Goal: Transaction & Acquisition: Purchase product/service

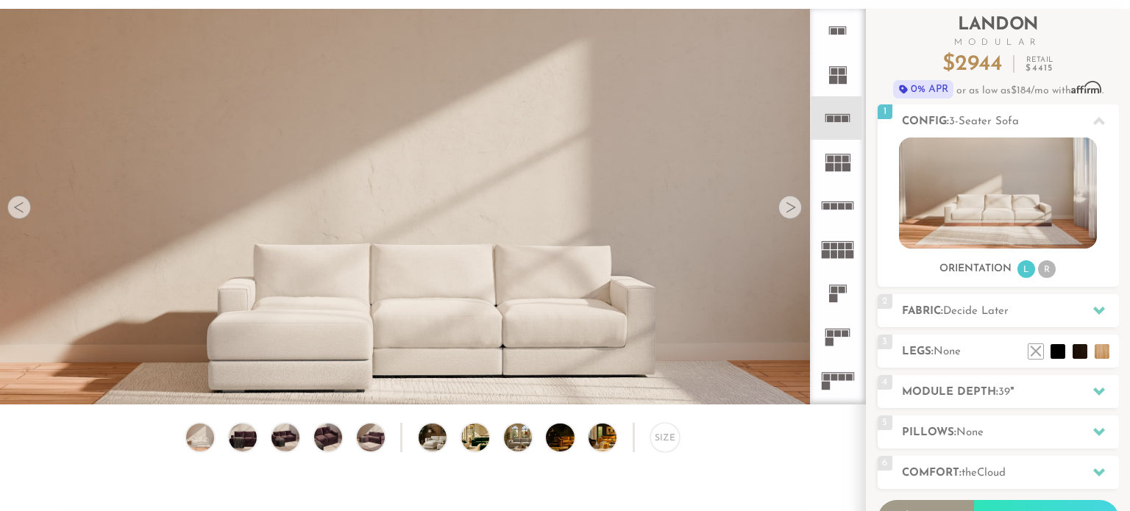
scroll to position [81, 0]
click at [658, 440] on div "Size" at bounding box center [664, 436] width 29 height 29
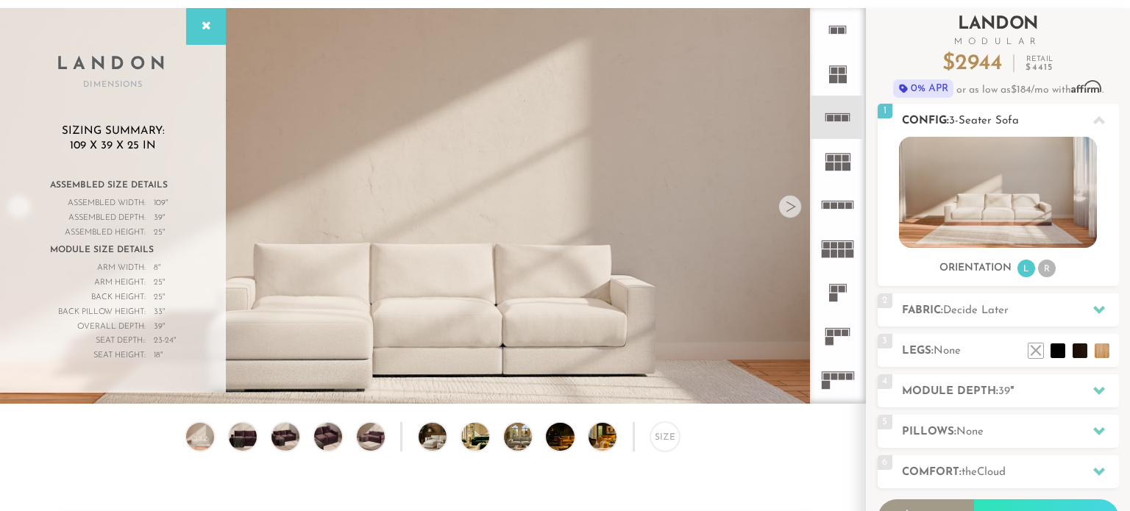
click at [1046, 274] on li "R" at bounding box center [1047, 269] width 18 height 18
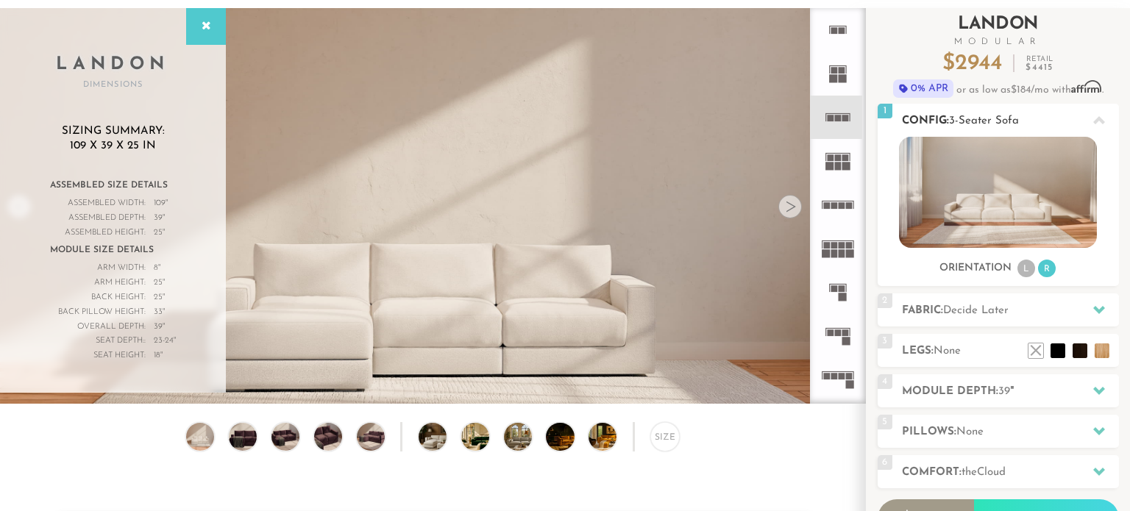
click at [1030, 274] on li "L" at bounding box center [1027, 269] width 18 height 18
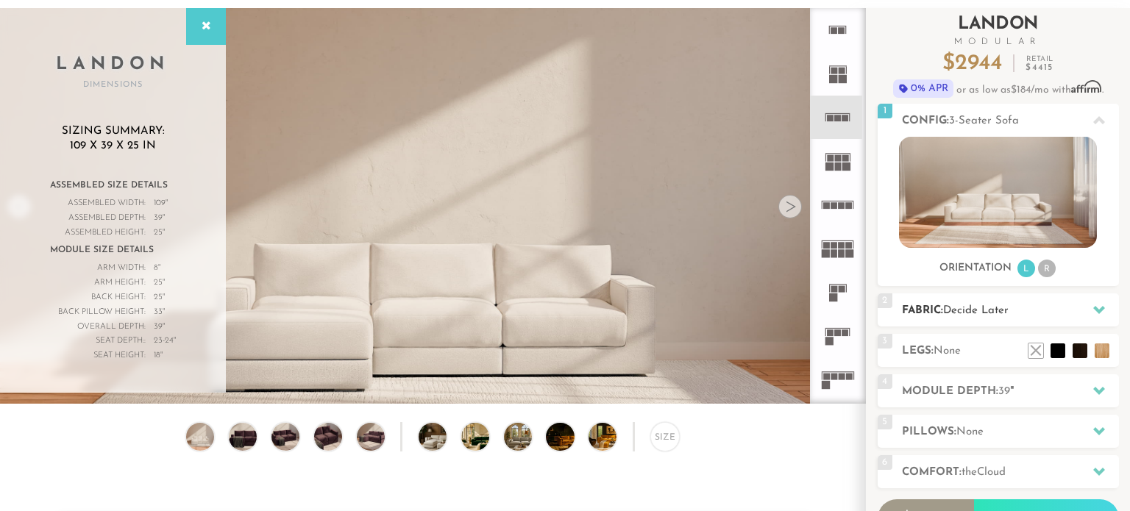
click at [1054, 314] on h2 "Fabric: Decide Later" at bounding box center [1010, 310] width 217 height 17
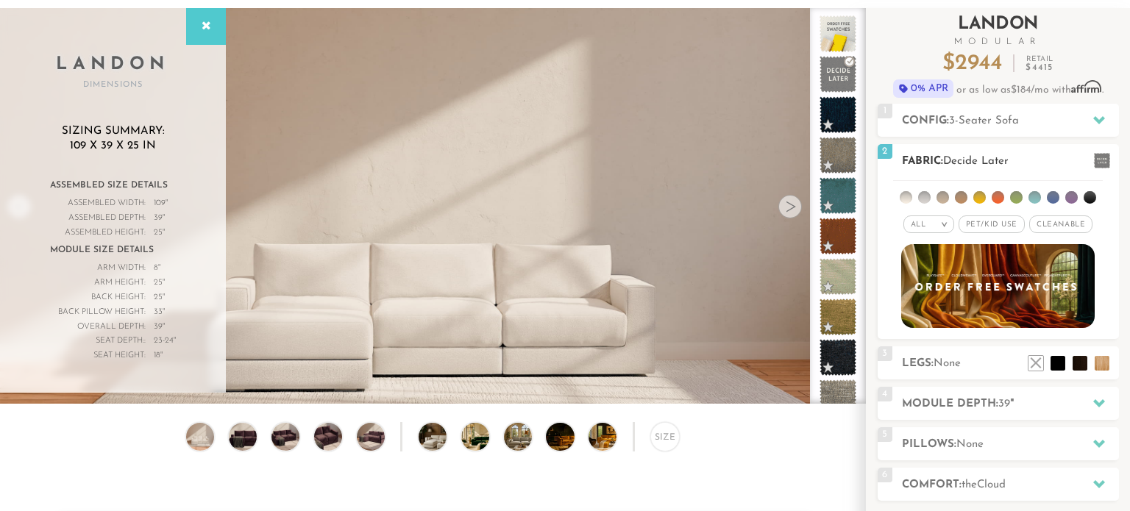
click at [969, 225] on span "Pet/Kid Use x" at bounding box center [992, 225] width 66 height 18
click at [972, 228] on span "Pet/Kid Use x" at bounding box center [991, 225] width 77 height 18
click at [1040, 226] on span "Cleanable x" at bounding box center [1060, 225] width 63 height 18
click at [1002, 230] on span "Pet/Kid Use x" at bounding box center [986, 225] width 66 height 18
click at [1071, 197] on li at bounding box center [1071, 197] width 13 height 13
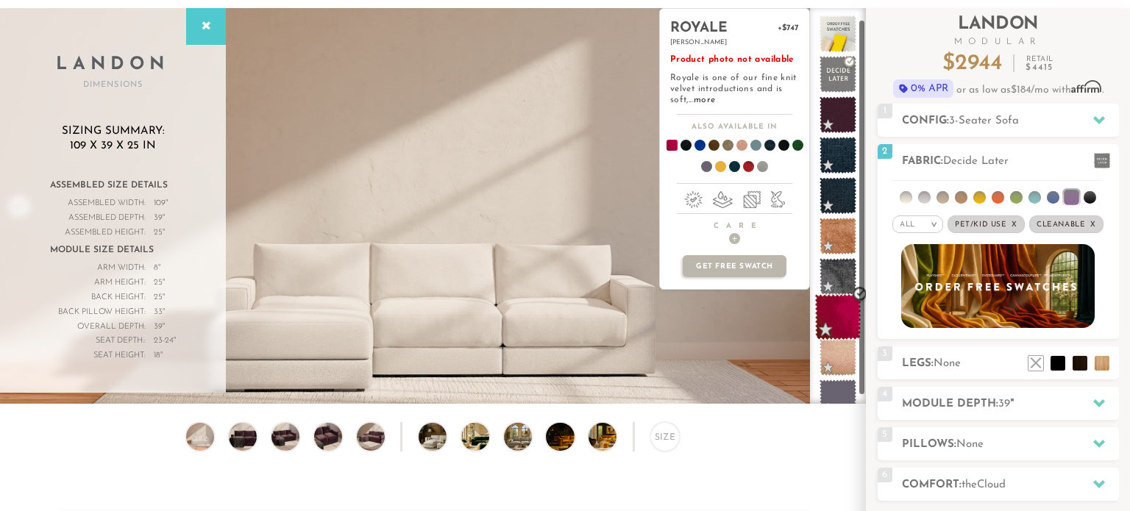
scroll to position [19, 0]
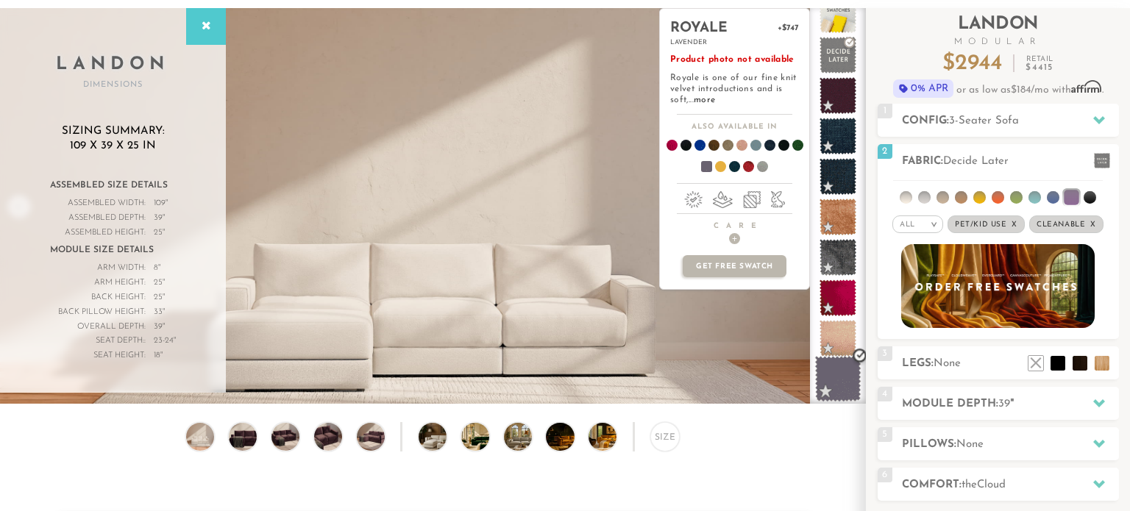
click at [832, 378] on span at bounding box center [838, 379] width 46 height 46
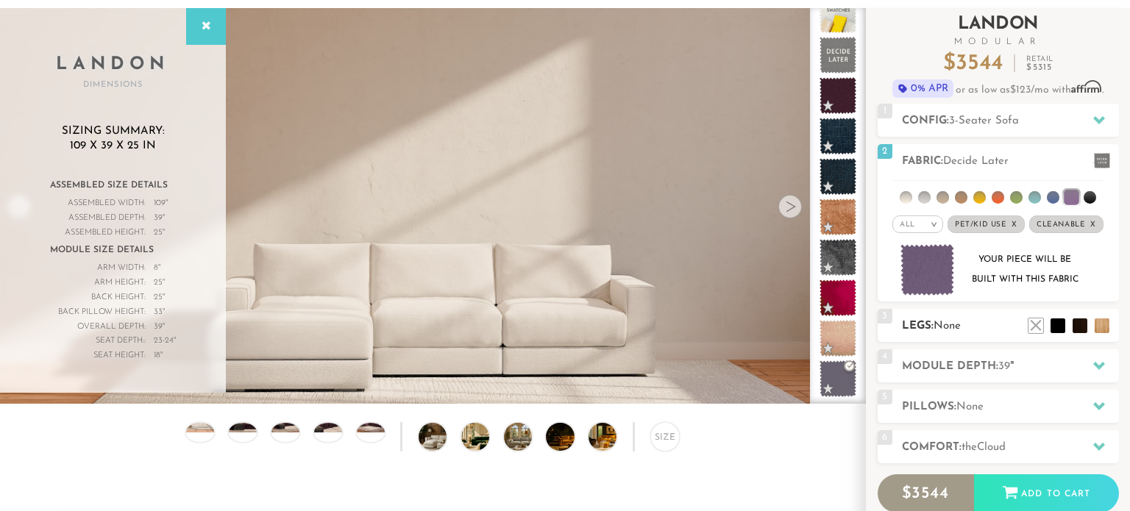
click at [943, 323] on span "None" at bounding box center [947, 326] width 27 height 11
click at [1050, 324] on li at bounding box center [1036, 303] width 59 height 59
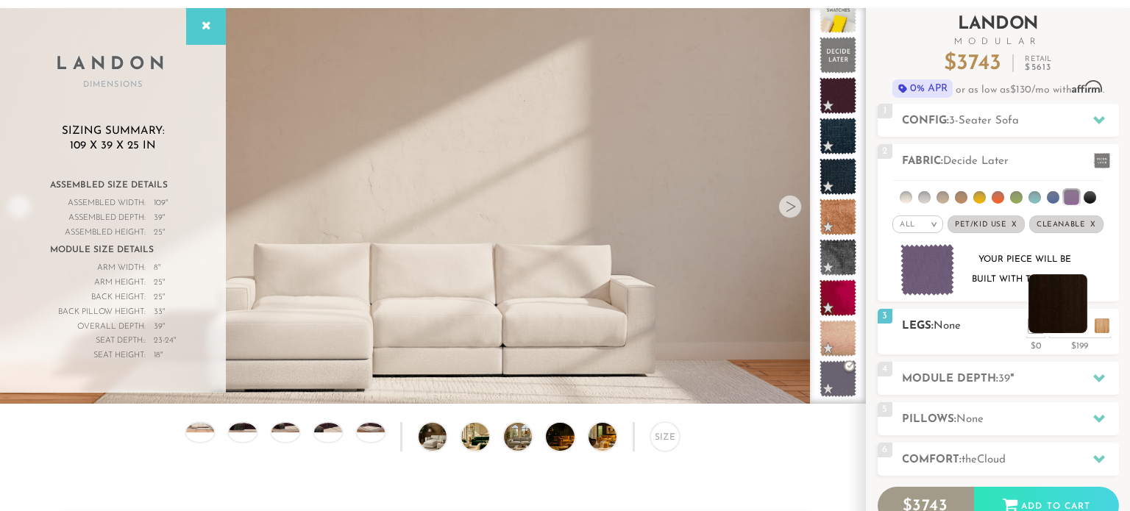
click at [1075, 330] on li at bounding box center [1058, 303] width 59 height 59
click at [1058, 327] on li at bounding box center [1036, 303] width 59 height 59
click at [436, 444] on img at bounding box center [444, 437] width 50 height 28
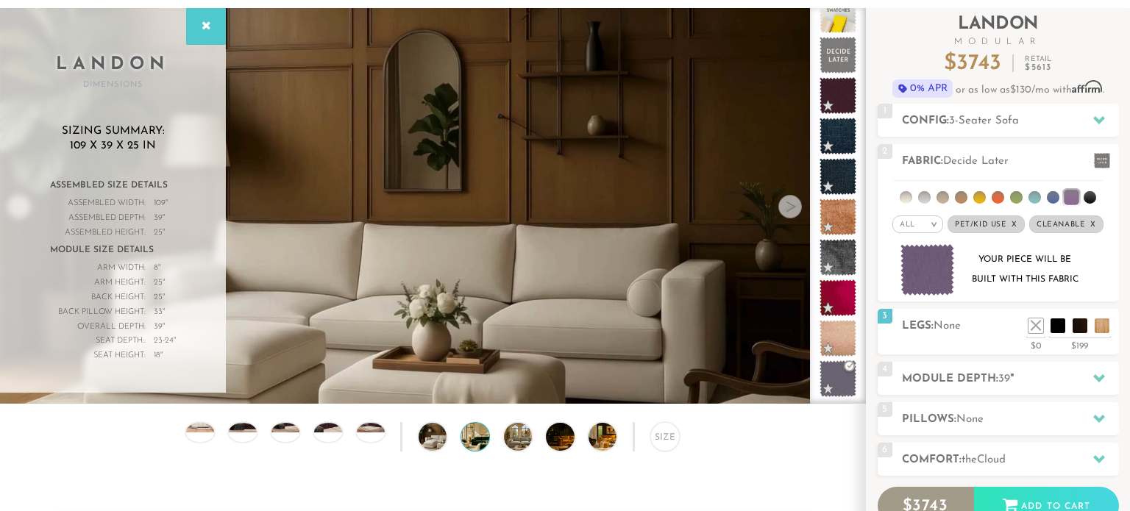
click at [485, 438] on img at bounding box center [486, 437] width 50 height 28
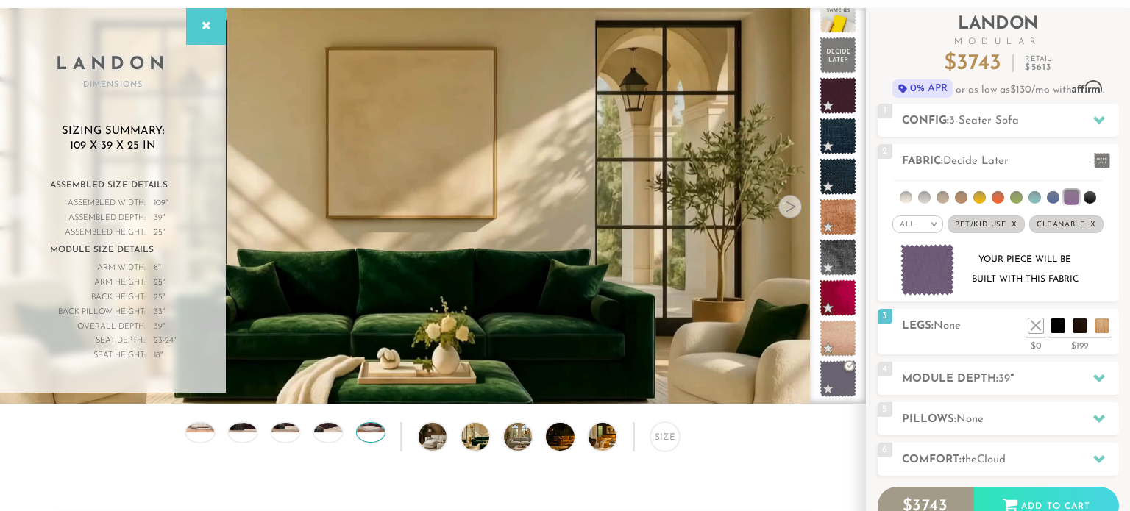
click at [381, 427] on img at bounding box center [371, 422] width 34 height 19
click at [329, 425] on img at bounding box center [328, 422] width 34 height 19
click at [186, 425] on div "Size" at bounding box center [432, 440] width 865 height 37
click at [199, 427] on img at bounding box center [200, 422] width 34 height 19
click at [591, 442] on img at bounding box center [614, 437] width 50 height 28
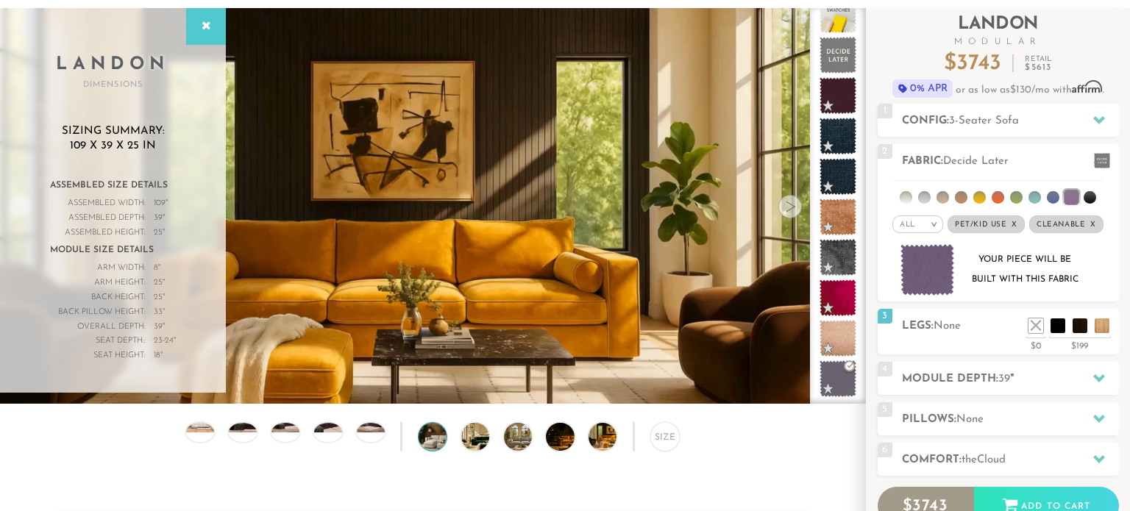
click at [437, 435] on img at bounding box center [444, 437] width 50 height 28
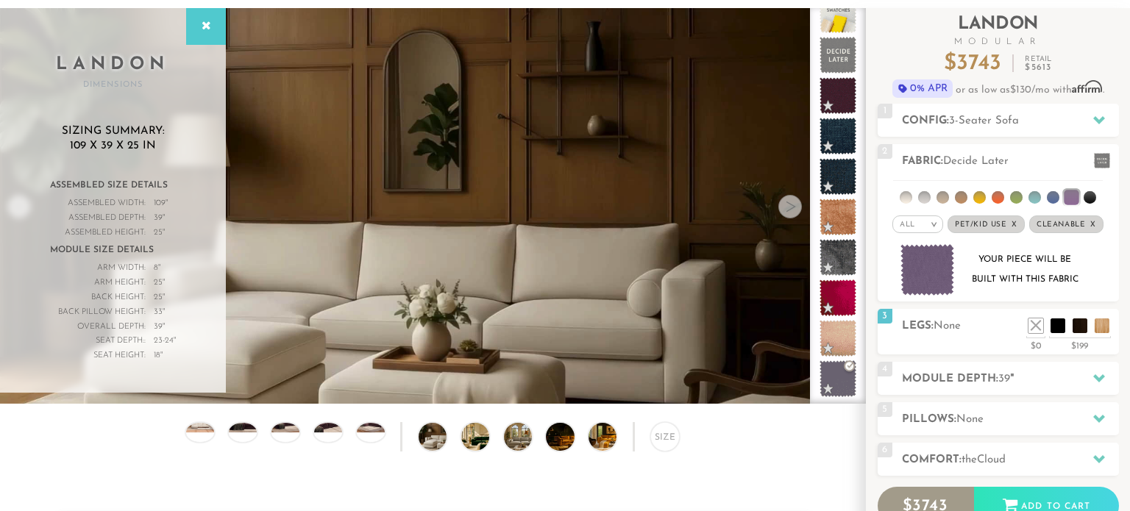
click at [230, 437] on div "Size" at bounding box center [432, 440] width 865 height 37
click at [252, 433] on div at bounding box center [242, 432] width 29 height 21
click at [1099, 368] on div at bounding box center [1099, 378] width 31 height 30
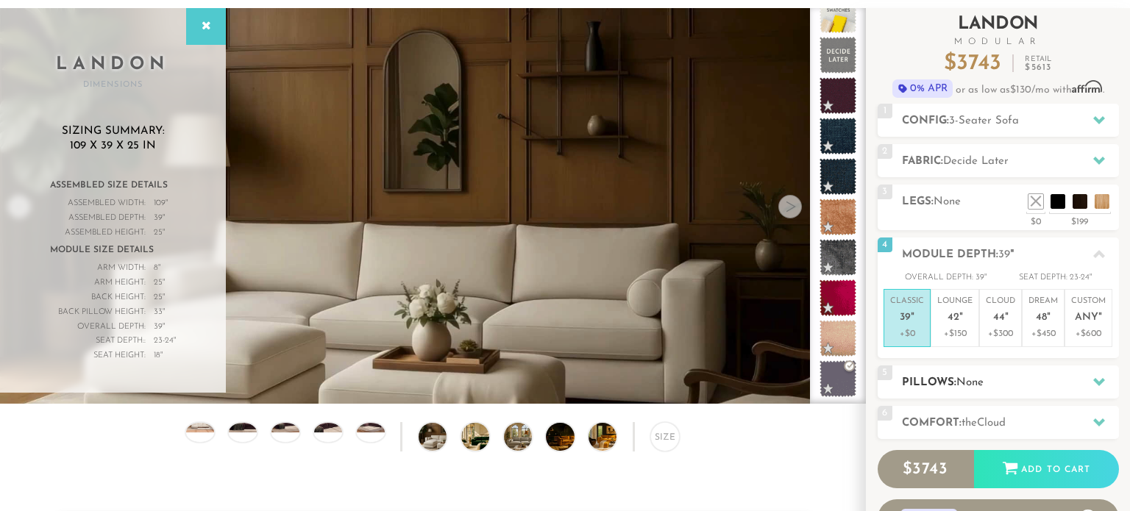
click at [1107, 376] on div at bounding box center [1099, 382] width 31 height 30
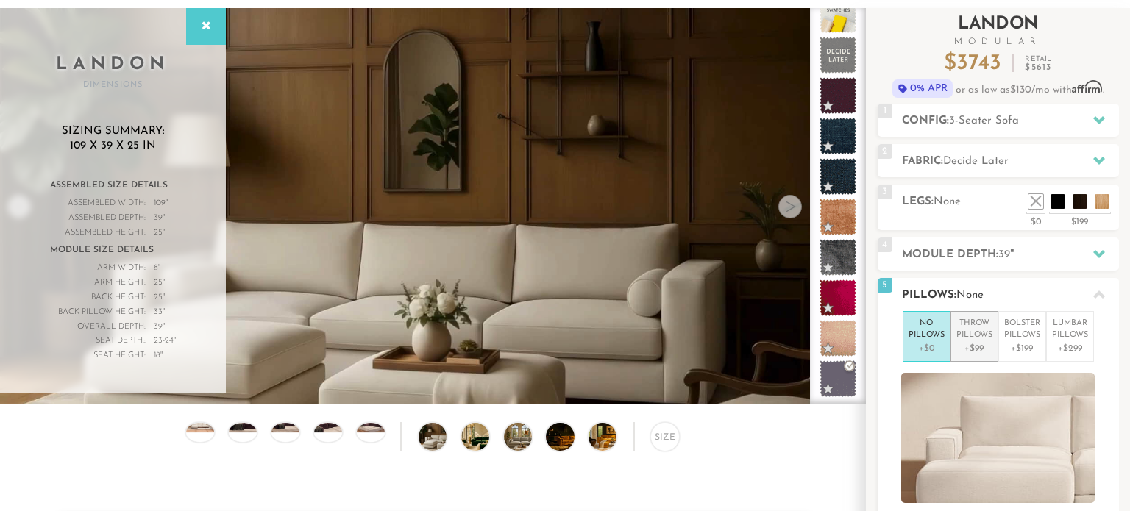
click at [958, 325] on p "Throw Pillows" at bounding box center [974, 330] width 36 height 24
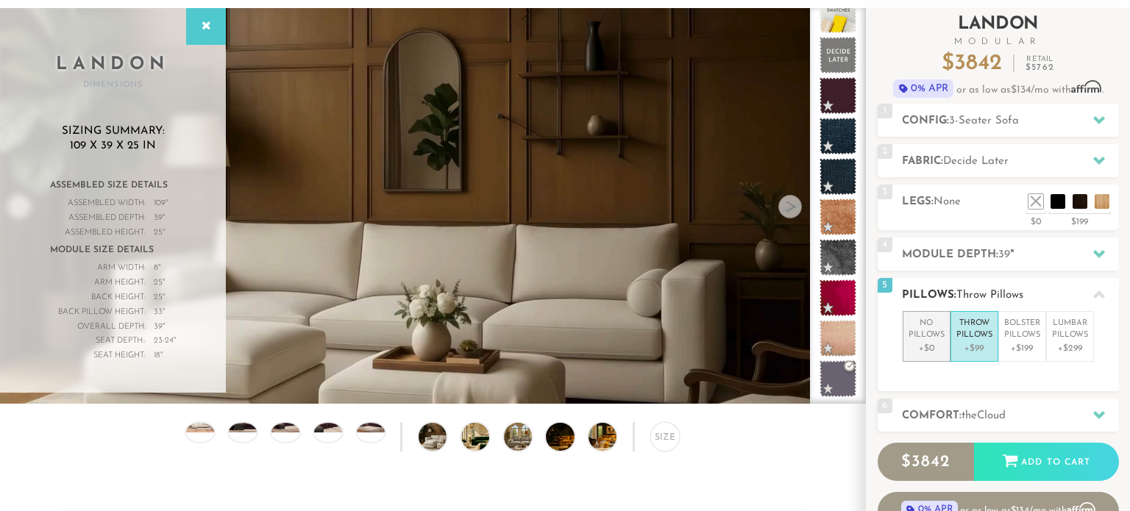
click at [946, 324] on li "No Pillows +$0" at bounding box center [927, 336] width 48 height 51
click at [1040, 404] on div "6 Comfort: the Cloud soft" at bounding box center [998, 415] width 241 height 33
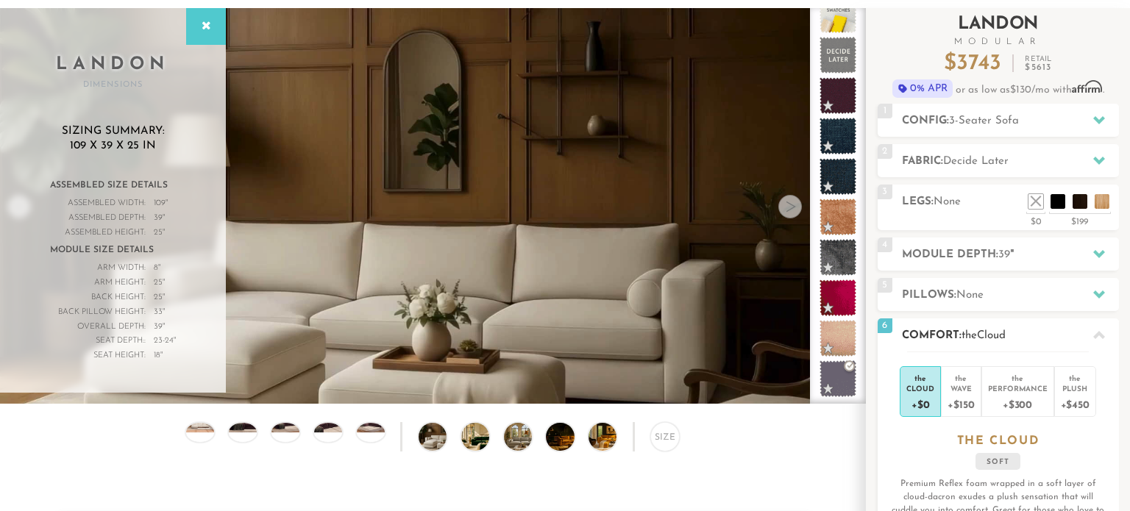
click at [1098, 335] on icon at bounding box center [1099, 335] width 12 height 8
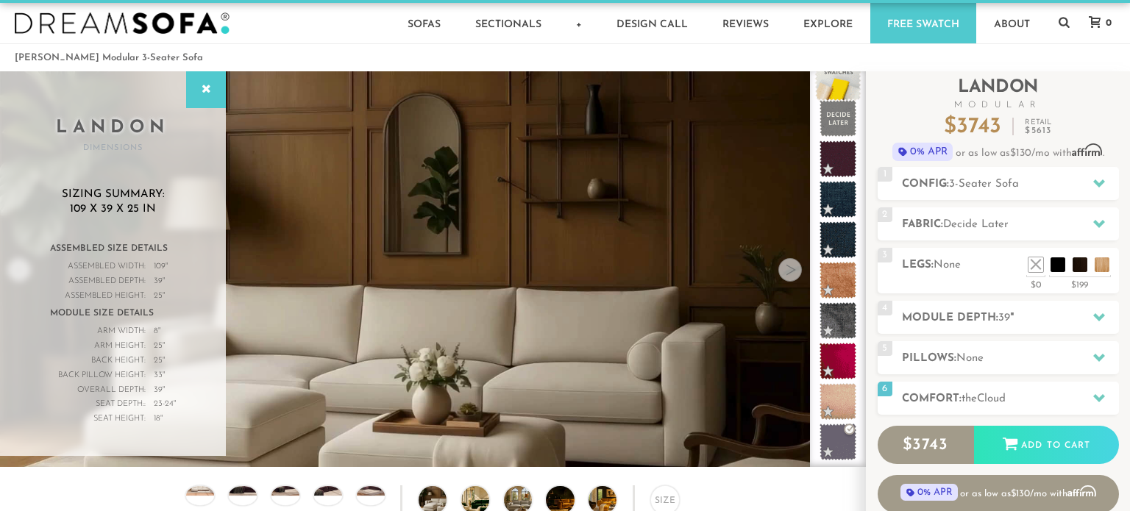
scroll to position [0, 0]
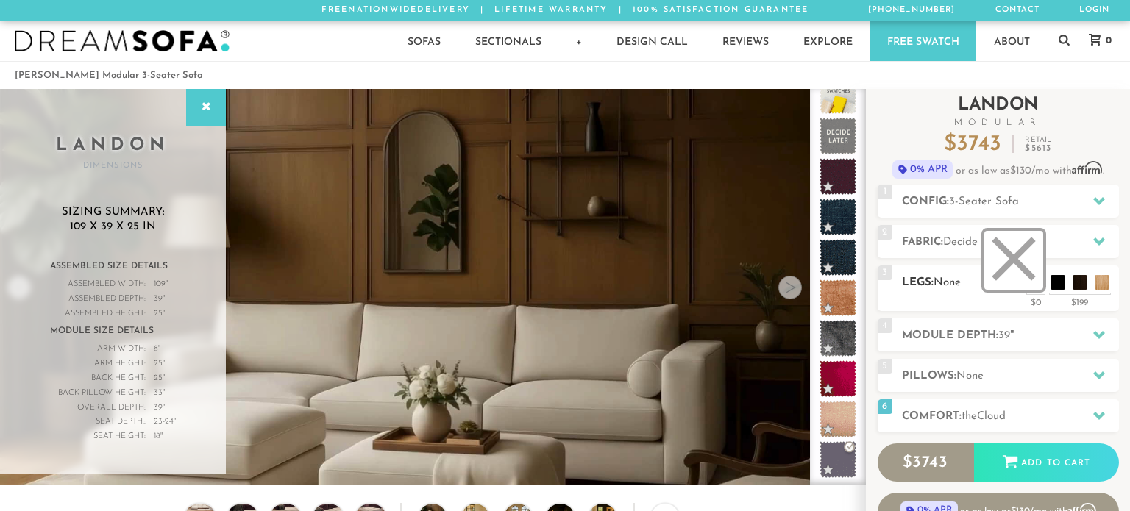
click at [1034, 285] on li at bounding box center [1013, 260] width 59 height 59
click at [990, 246] on span "Decide Later" at bounding box center [975, 242] width 65 height 11
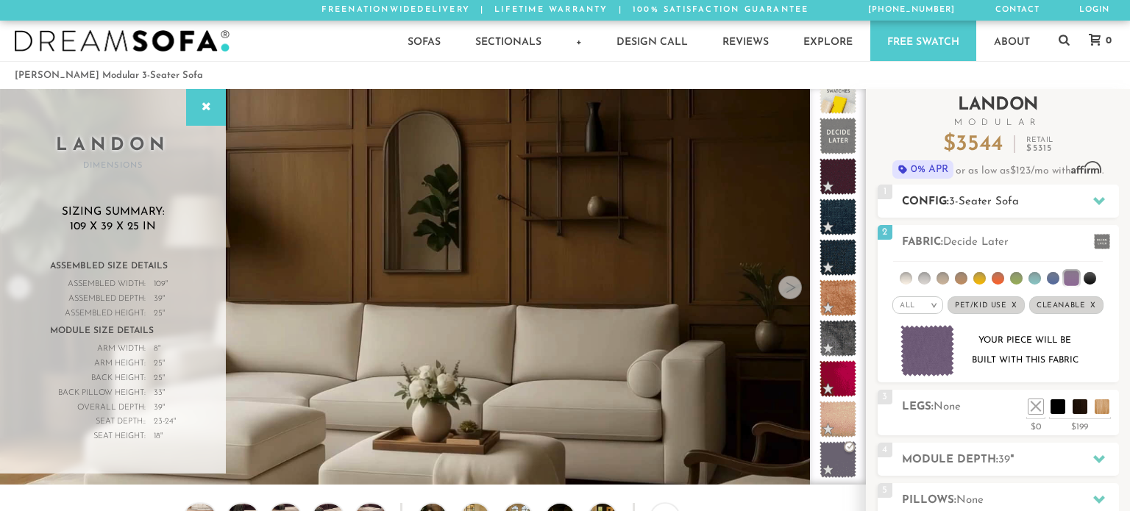
click at [998, 210] on h2 "Config: 3-Seater Sofa" at bounding box center [1010, 202] width 217 height 17
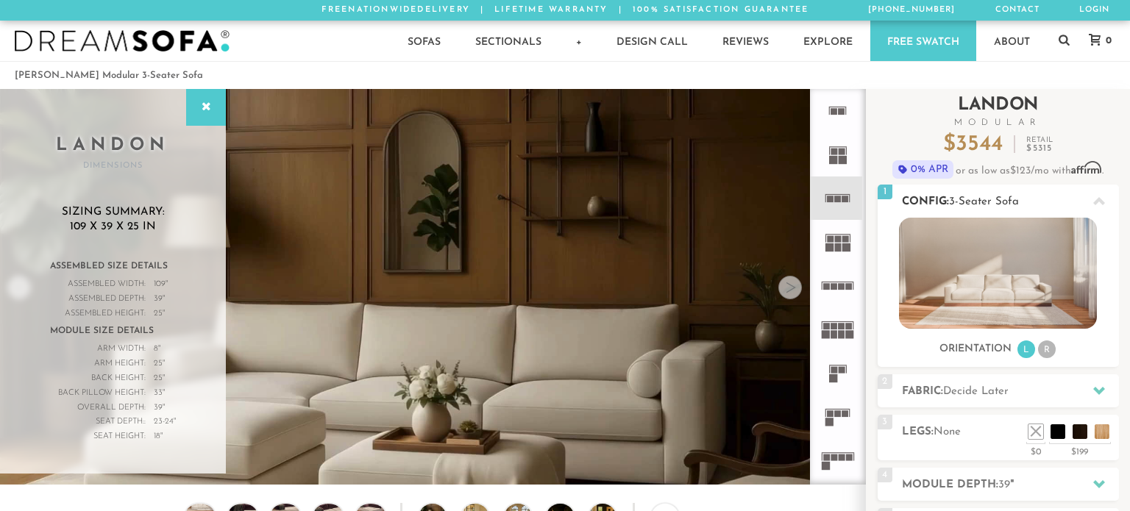
click at [1020, 212] on div "1 Config: 3-Seater Sofa L" at bounding box center [998, 201] width 241 height 33
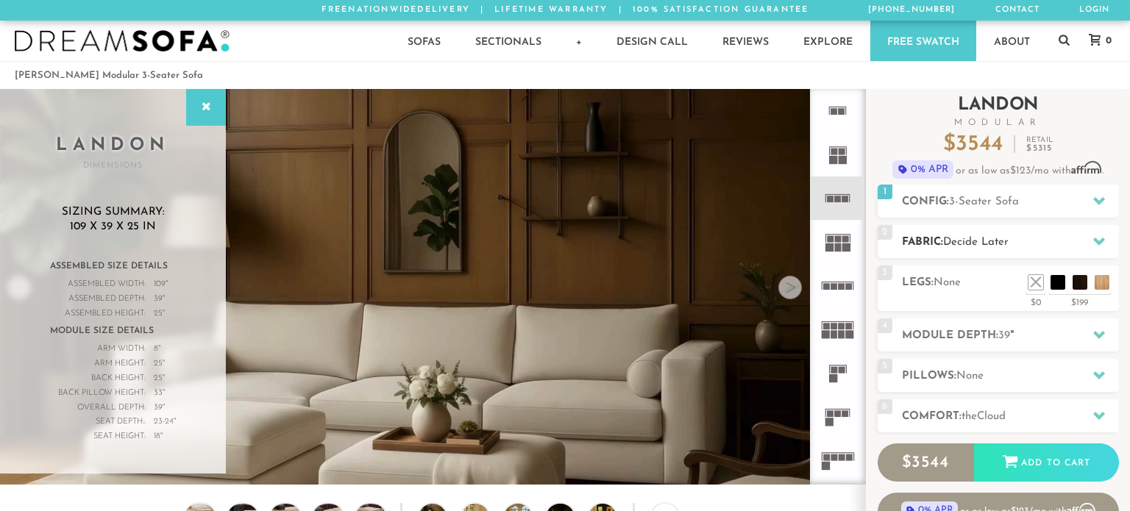
click at [1009, 243] on span "Decide Later" at bounding box center [975, 242] width 65 height 11
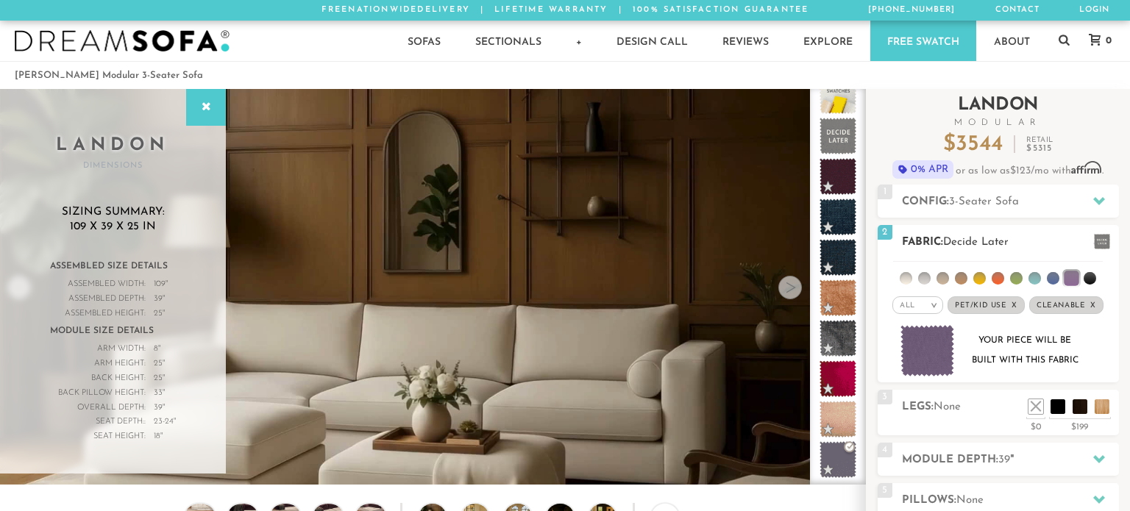
click at [1014, 308] on em "x" at bounding box center [1015, 306] width 6 height 8
click at [1085, 308] on em "x" at bounding box center [1088, 306] width 6 height 8
click at [909, 309] on div "All >" at bounding box center [929, 306] width 51 height 18
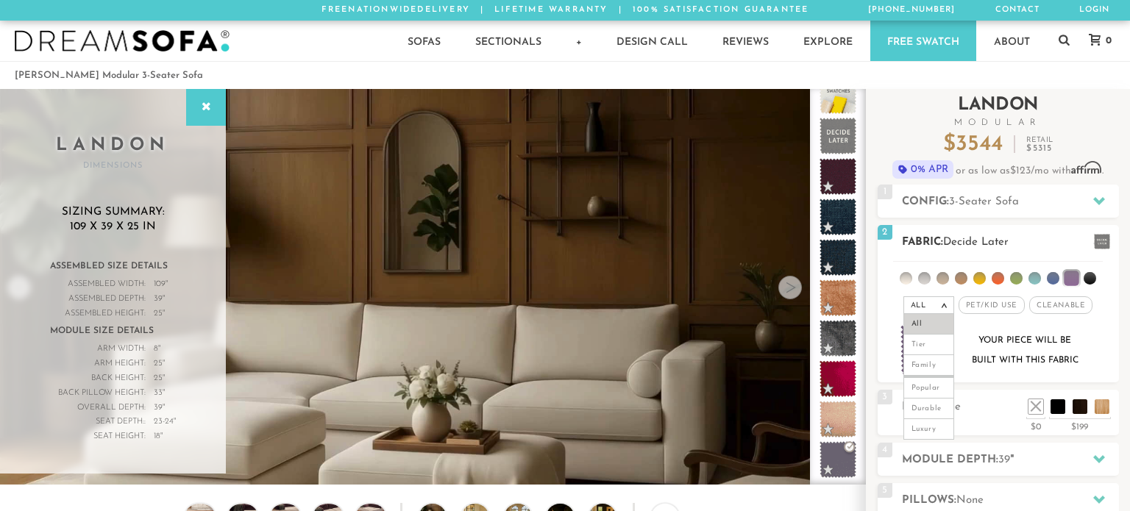
click at [934, 309] on div "All >" at bounding box center [929, 306] width 51 height 18
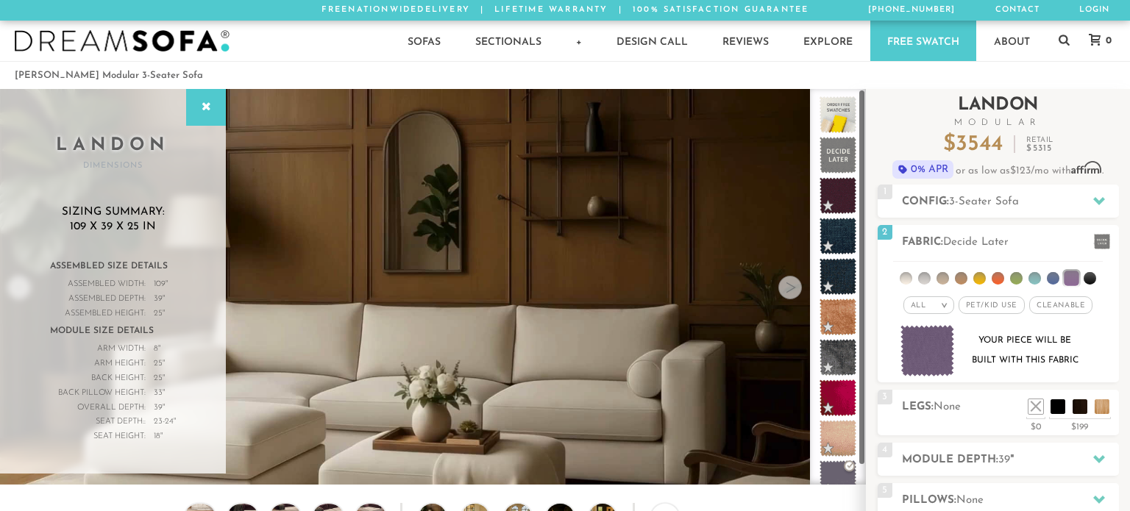
drag, startPoint x: 865, startPoint y: 155, endPoint x: 866, endPoint y: 122, distance: 32.4
click at [866, 122] on div "Introducing [PERSON_NAME] Modular $ 3544 Retail $ 5315 $ 3544 Retail $ 5315 0% …" at bounding box center [998, 396] width 264 height 614
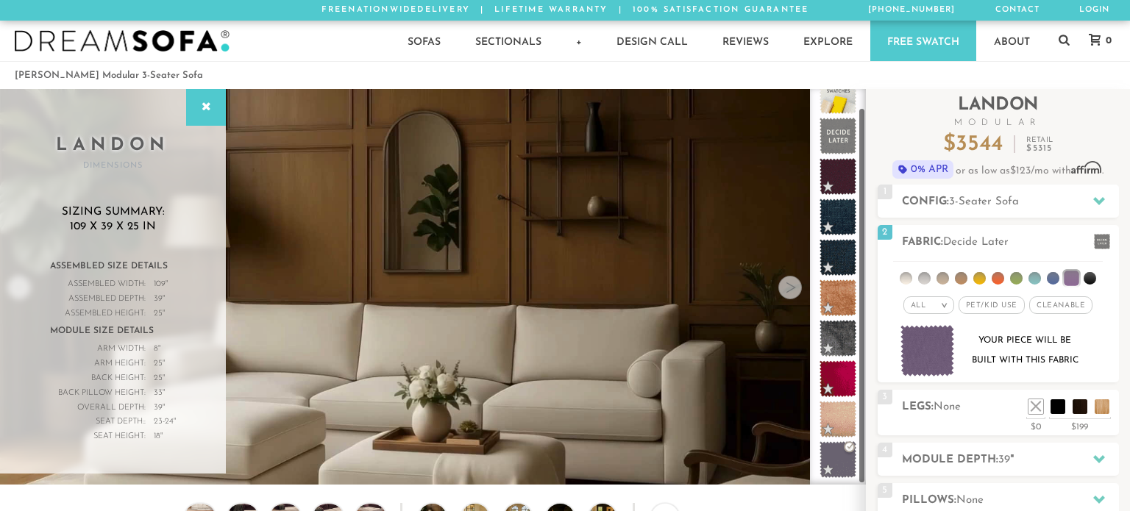
drag, startPoint x: 864, startPoint y: 160, endPoint x: 853, endPoint y: 384, distance: 223.9
click at [853, 384] on div at bounding box center [838, 287] width 56 height 396
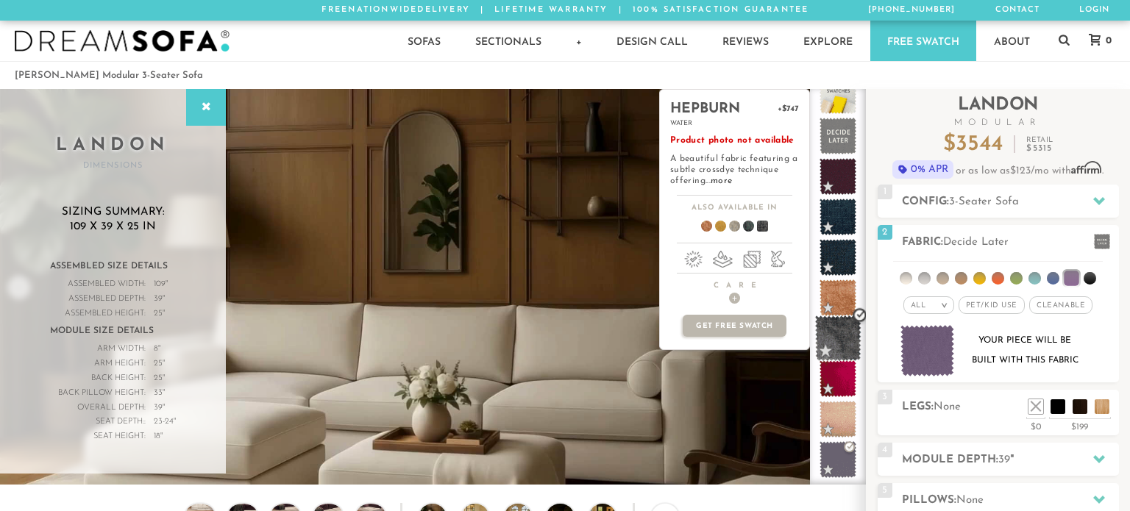
click at [834, 333] on span at bounding box center [838, 339] width 46 height 46
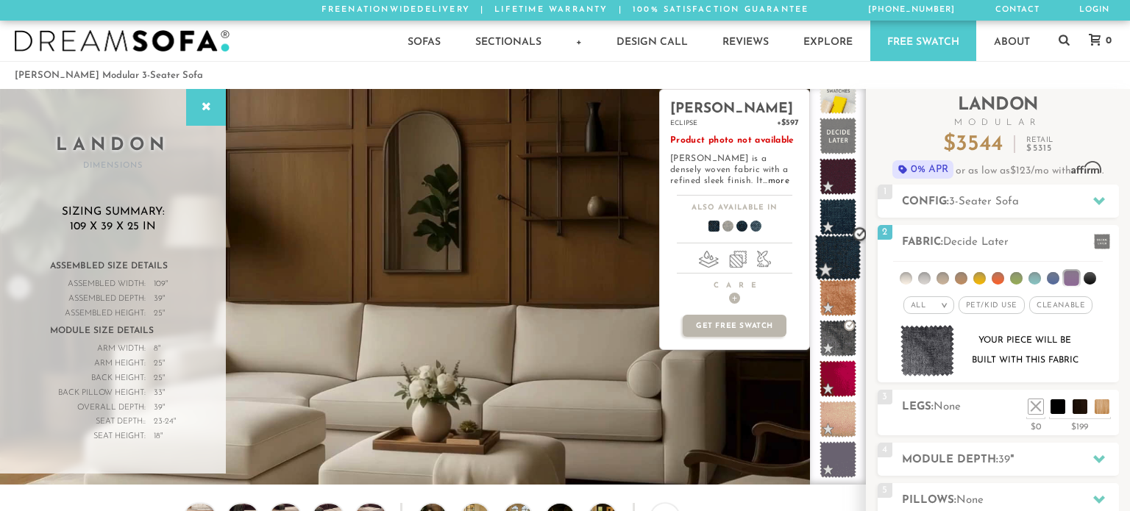
click at [842, 260] on span at bounding box center [838, 258] width 46 height 46
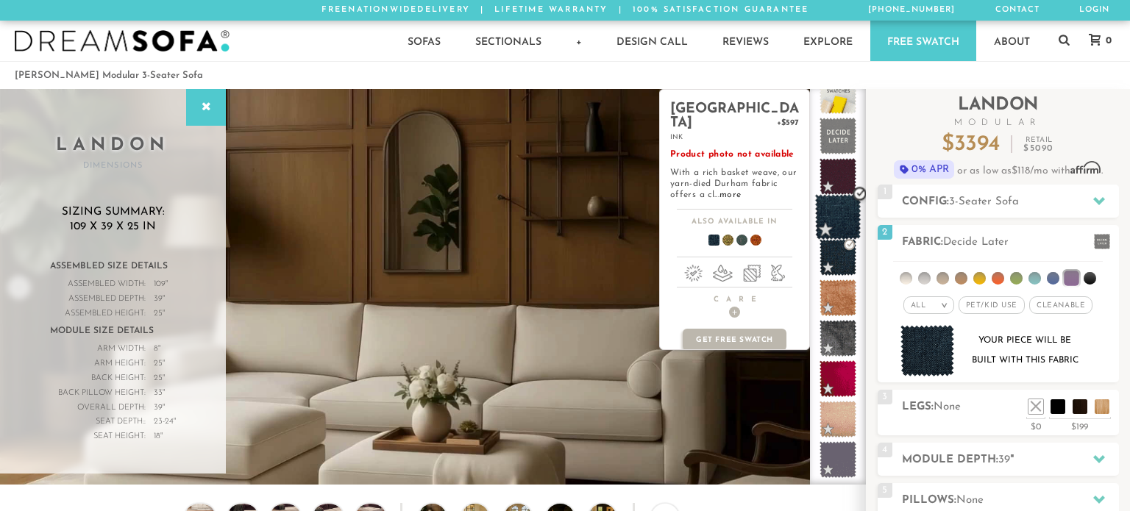
click at [839, 210] on span at bounding box center [838, 217] width 46 height 46
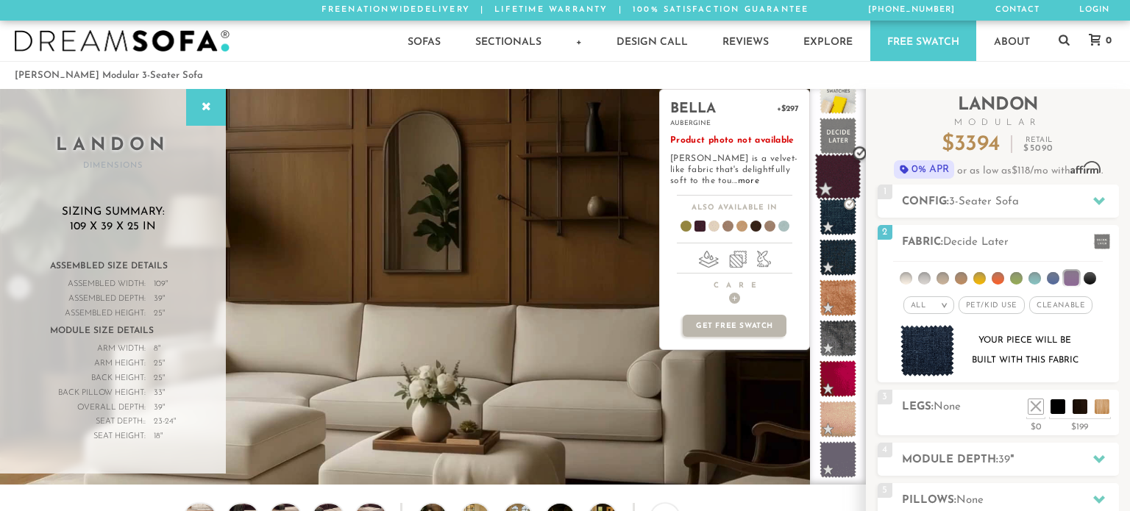
click at [841, 179] on span at bounding box center [838, 177] width 46 height 46
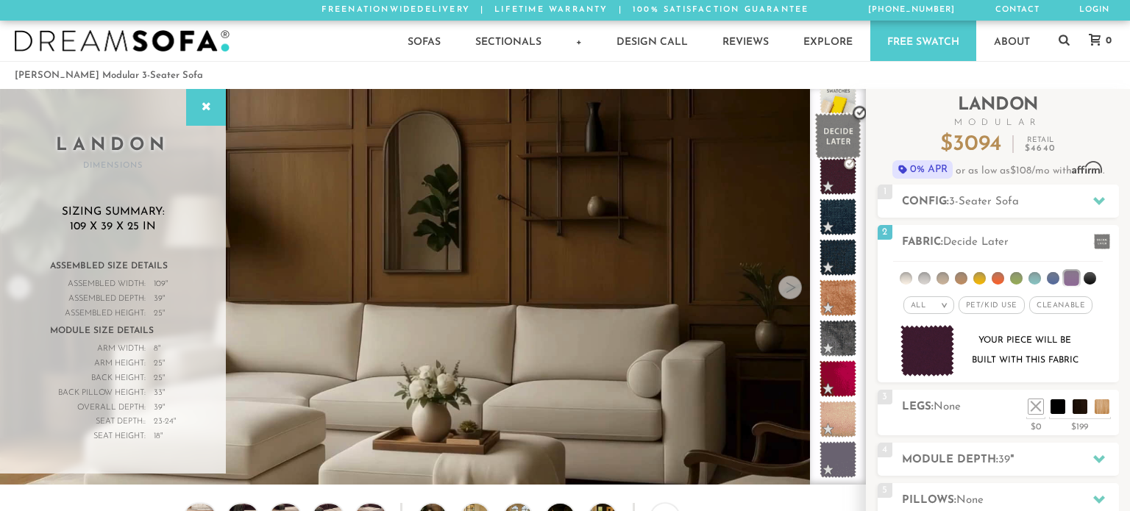
click at [840, 140] on span at bounding box center [838, 136] width 46 height 46
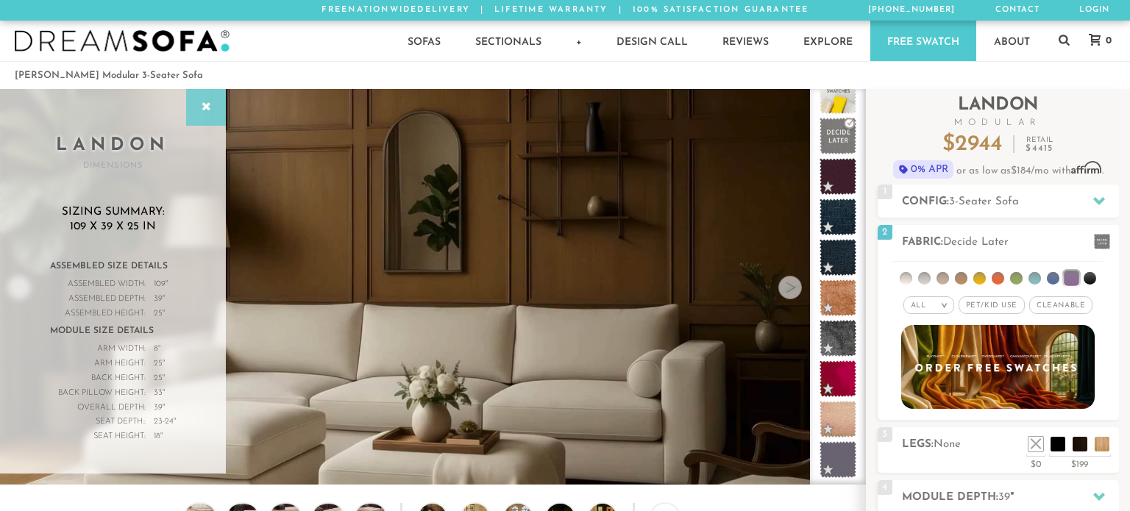
click at [212, 111] on icon at bounding box center [206, 108] width 16 height 12
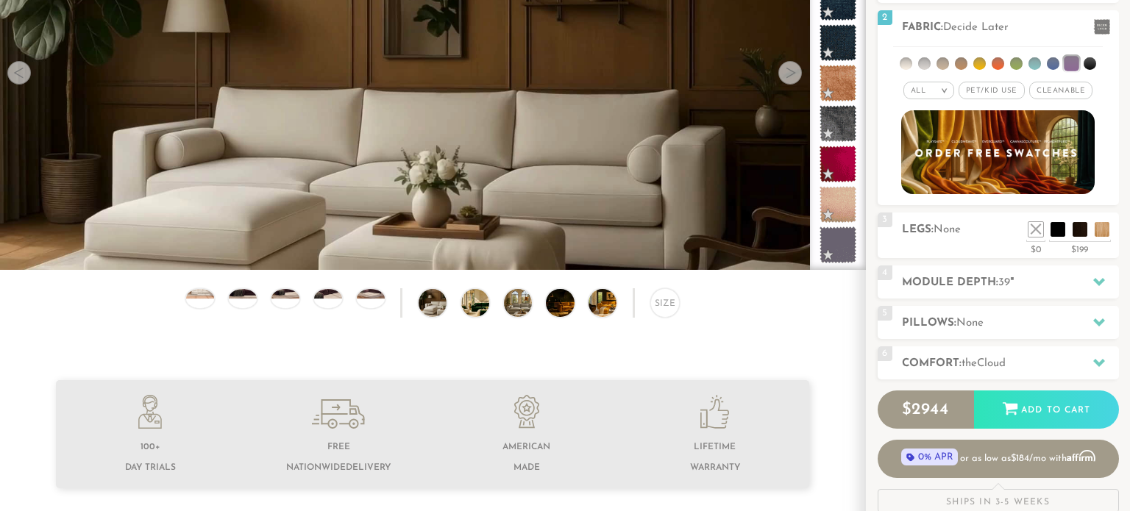
scroll to position [223, 0]
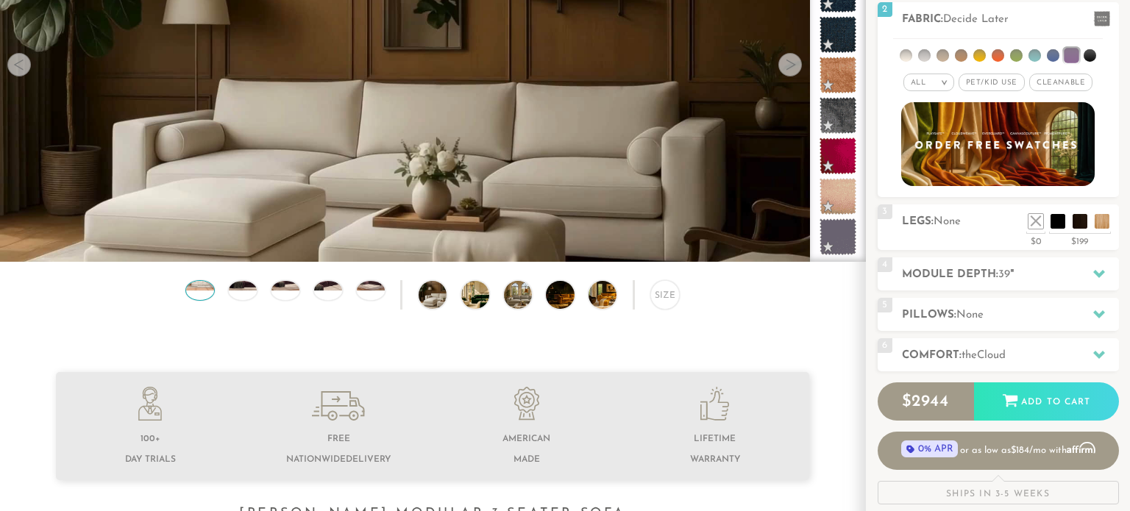
click at [197, 288] on img at bounding box center [200, 280] width 34 height 19
click at [249, 295] on div at bounding box center [242, 290] width 29 height 21
click at [288, 294] on div at bounding box center [285, 290] width 29 height 21
click at [337, 286] on img at bounding box center [328, 280] width 34 height 19
click at [382, 285] on img at bounding box center [371, 280] width 34 height 19
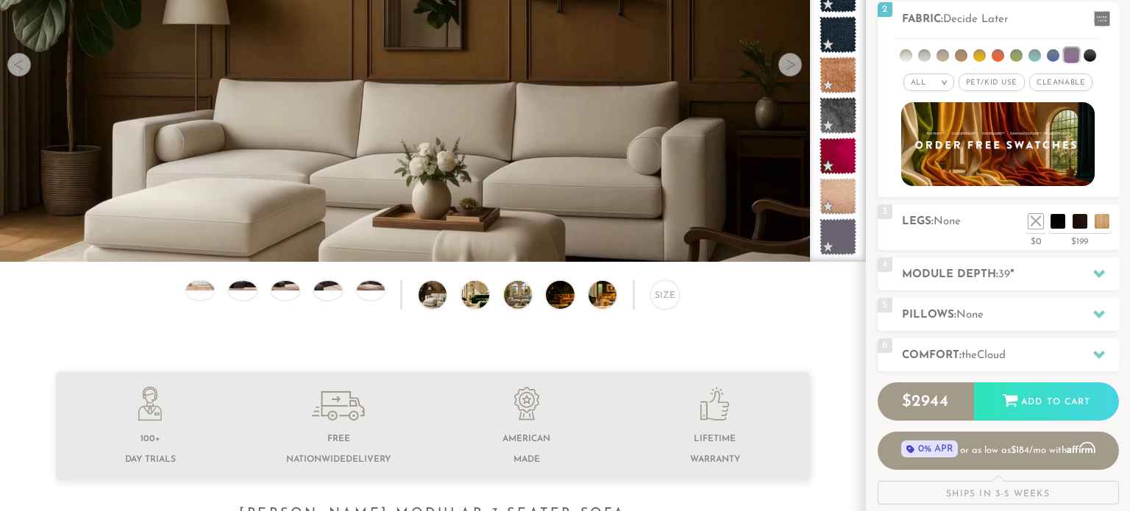
click at [445, 305] on div "Size" at bounding box center [432, 298] width 865 height 37
click at [438, 295] on img at bounding box center [444, 295] width 50 height 28
click at [564, 313] on div "Size" at bounding box center [432, 298] width 865 height 37
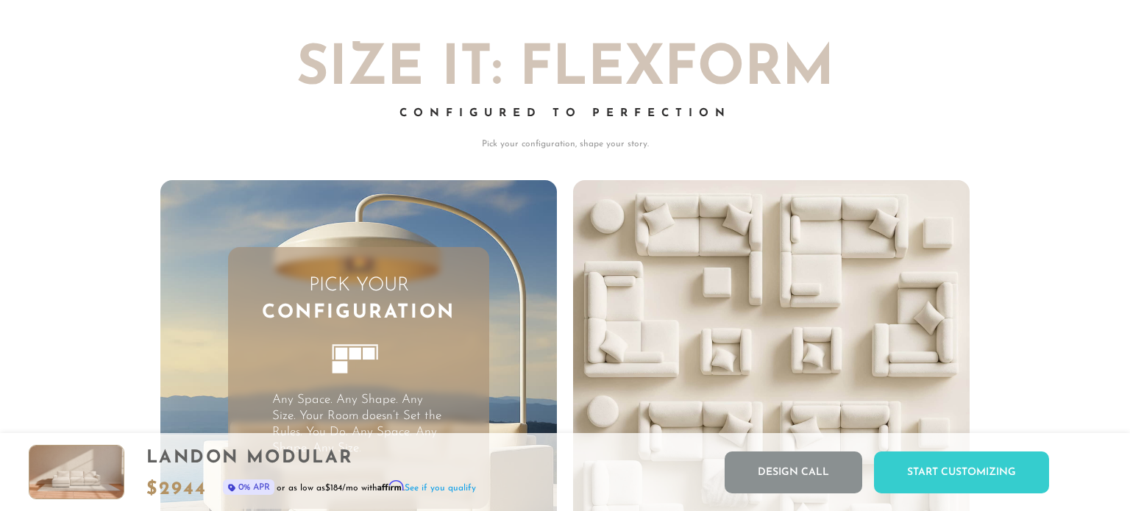
scroll to position [3615, 0]
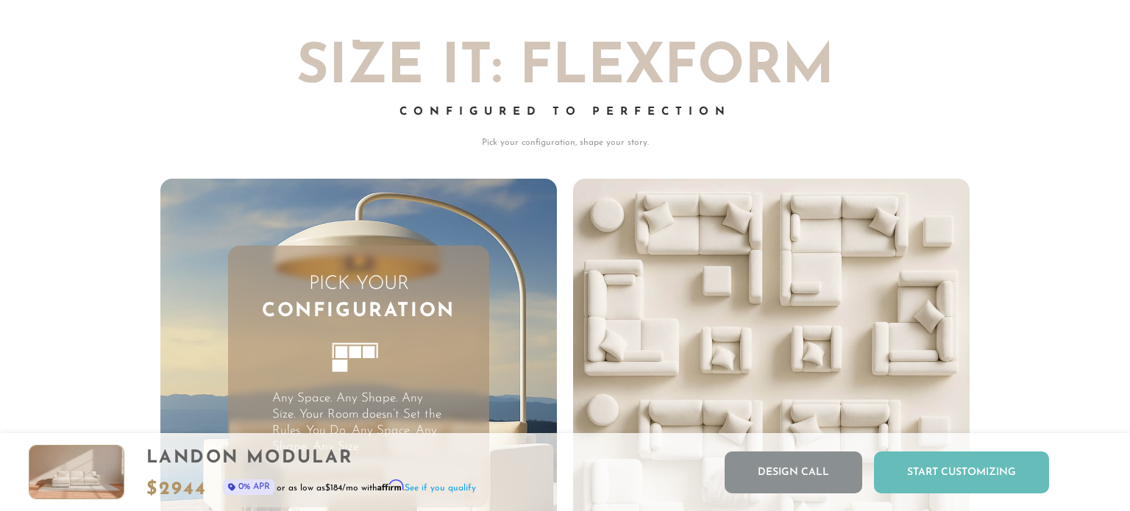
click at [907, 487] on div "Start Customizing" at bounding box center [961, 473] width 175 height 42
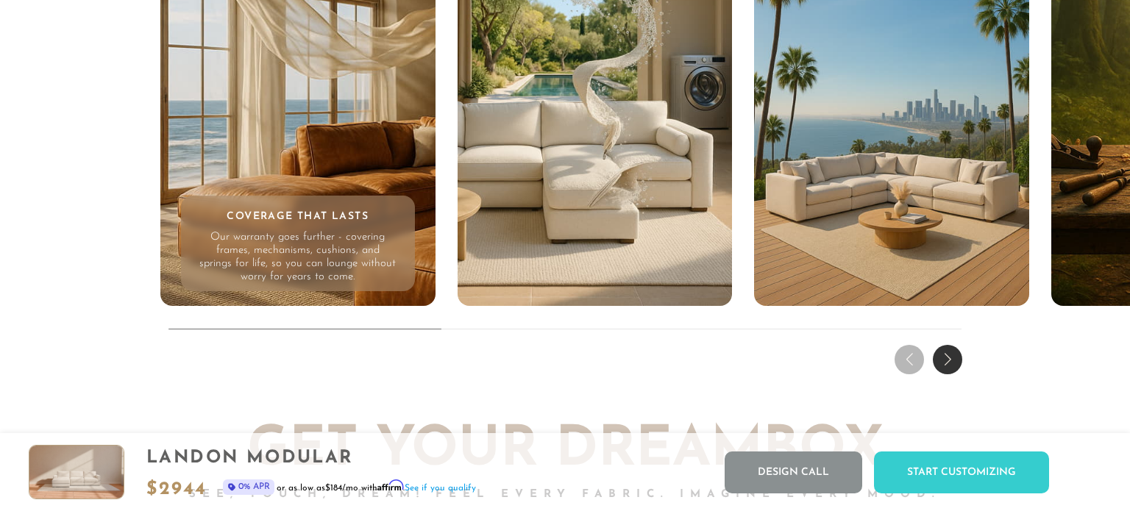
scroll to position [14176, 0]
